Goal: Check status: Check status

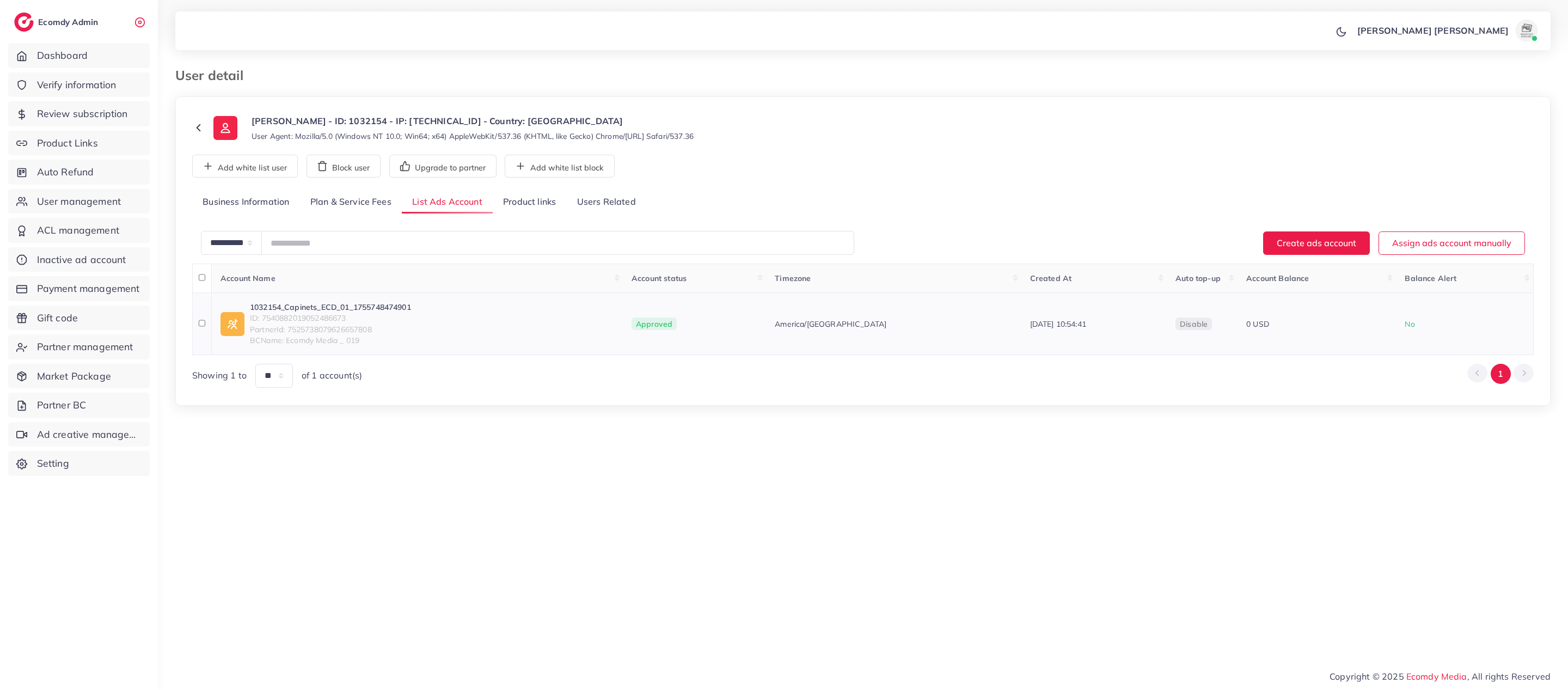
click at [313, 305] on link "1032154_Capinets_ECD_01_1755748474901" at bounding box center [330, 307] width 162 height 11
click at [315, 307] on link "1032154_Capinets_ECD_01_1755748474901" at bounding box center [330, 307] width 162 height 11
click at [400, 300] on td "1032154_Capinets_ECD_01_1755748474901 ID: 7540882019052486673 PartnerId: 752573…" at bounding box center [418, 324] width 412 height 62
click at [354, 302] on td "1032154_Capinets_ECD_01_1755748474901 ID: 7540882019052486673 PartnerId: 752573…" at bounding box center [418, 324] width 412 height 62
click at [337, 318] on span "ID: 7540882019052486673" at bounding box center [330, 319] width 162 height 11
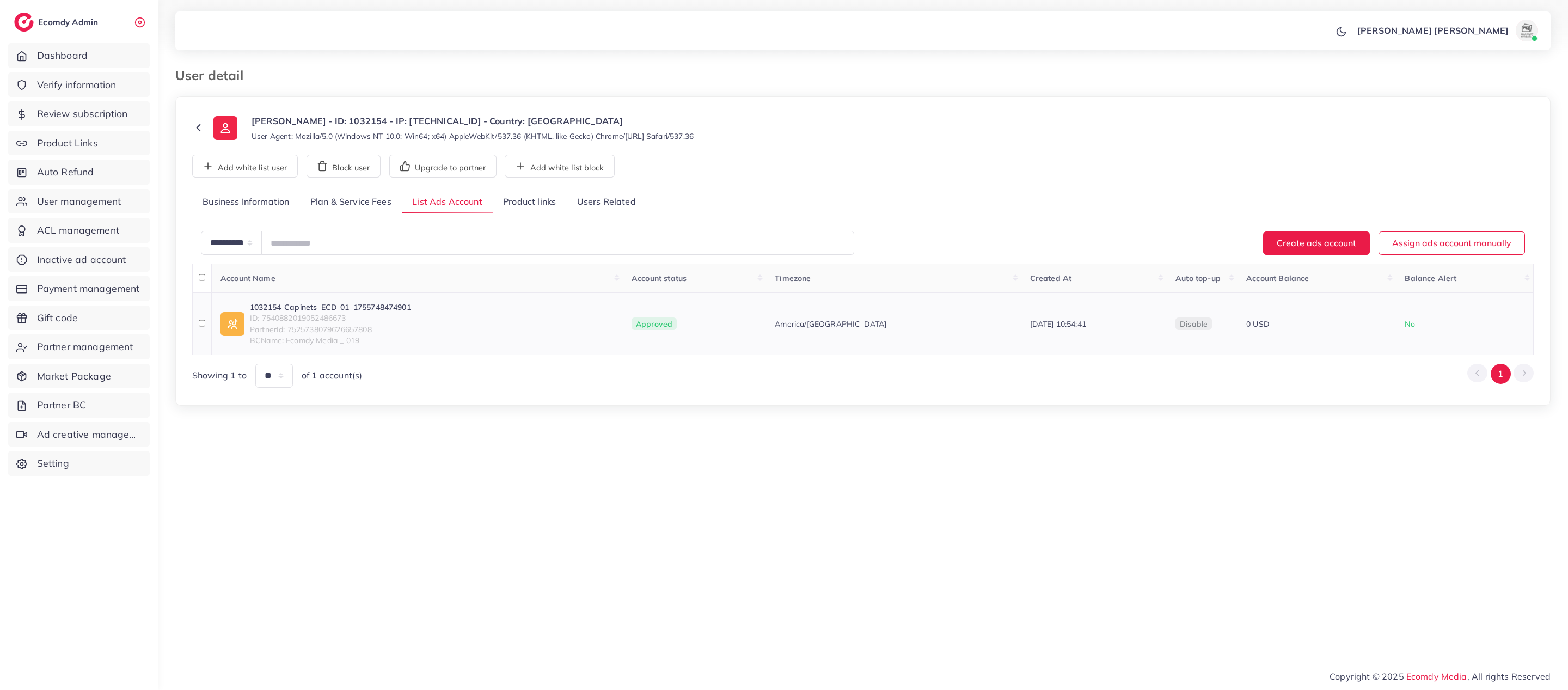
click at [337, 312] on link "1032154_Capinets_ECD_01_1755748474901" at bounding box center [330, 307] width 162 height 11
